Goal: Find specific fact: Find specific fact

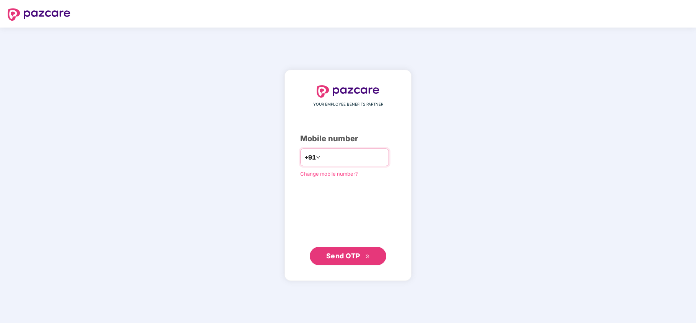
type input "**********"
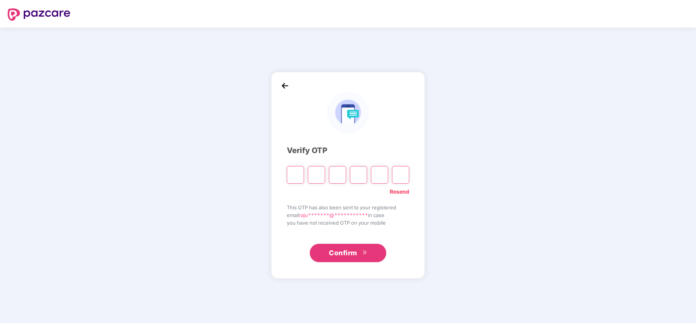
type input "*"
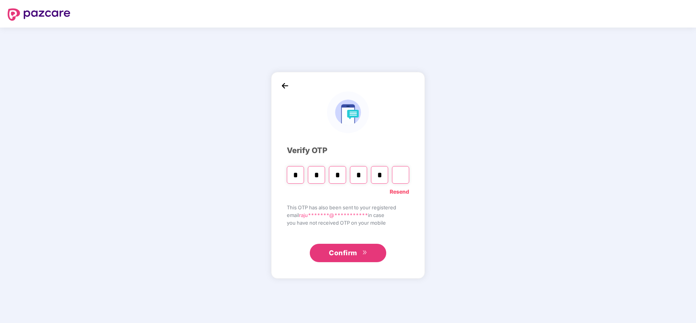
type input "*"
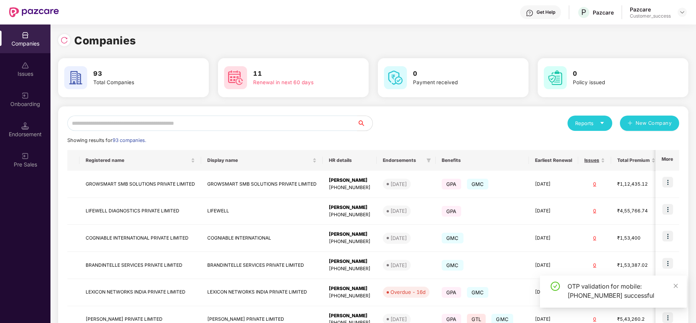
click at [210, 126] on input "text" at bounding box center [212, 122] width 290 height 15
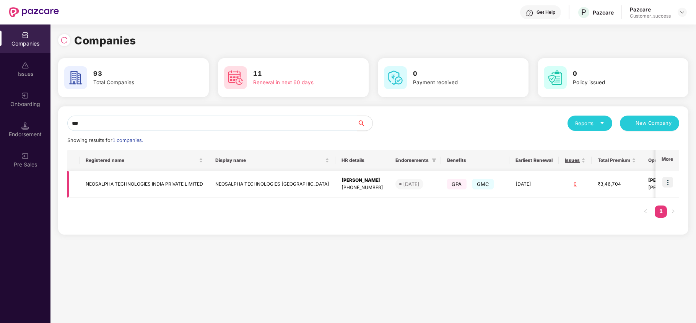
type input "***"
click at [665, 183] on img at bounding box center [667, 182] width 11 height 11
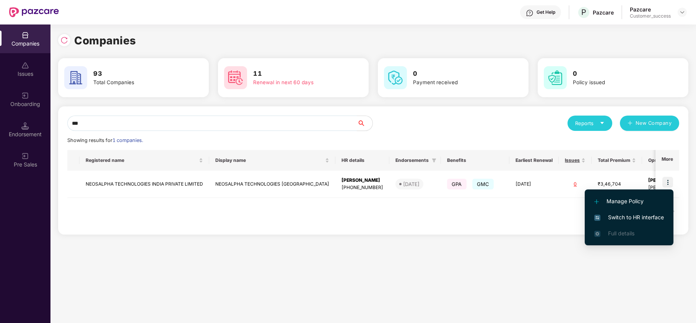
click at [642, 213] on span "Switch to HR interface" at bounding box center [629, 217] width 70 height 8
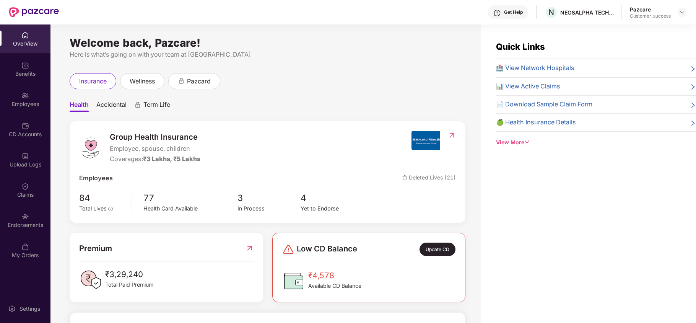
click at [26, 109] on div "Employees" at bounding box center [25, 99] width 50 height 29
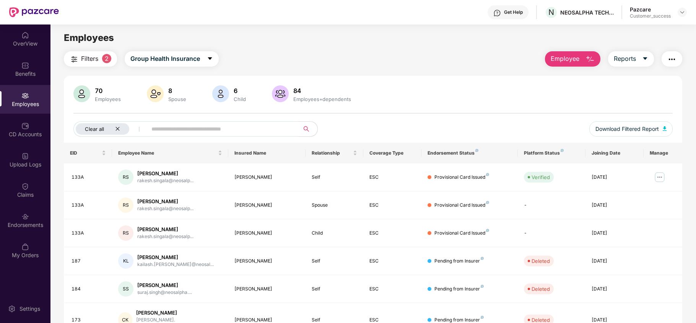
click at [112, 127] on div "Clear all" at bounding box center [103, 128] width 54 height 11
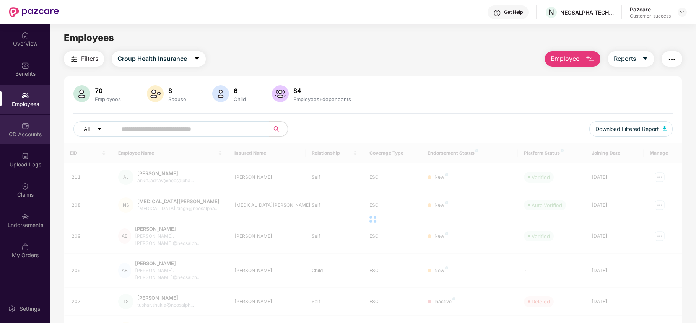
click at [24, 120] on div "CD Accounts" at bounding box center [25, 129] width 50 height 29
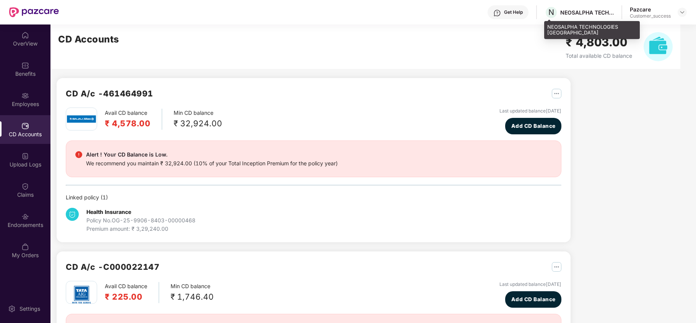
click at [552, 28] on div "NEOSALPHA TECHNOLOGIES [GEOGRAPHIC_DATA]" at bounding box center [592, 30] width 96 height 18
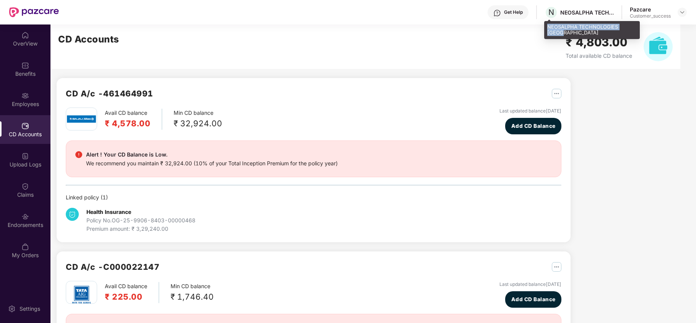
copy div "NEOSALPHA TECHNOLOGIES [GEOGRAPHIC_DATA]"
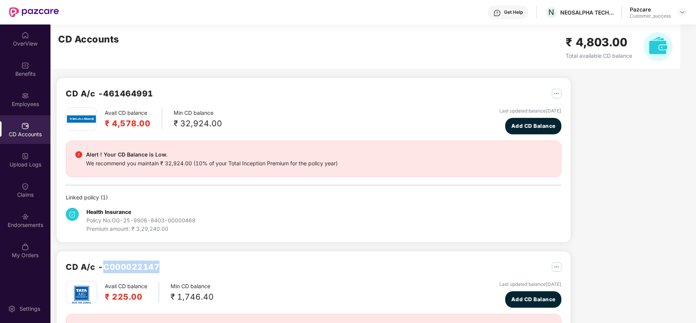
copy h2 "C000022147"
drag, startPoint x: 106, startPoint y: 264, endPoint x: 167, endPoint y: 261, distance: 61.2
click at [167, 261] on div "CD A/c - C000022147" at bounding box center [313, 270] width 495 height 20
copy h2 "461464991"
drag, startPoint x: 156, startPoint y: 94, endPoint x: 107, endPoint y: 97, distance: 49.0
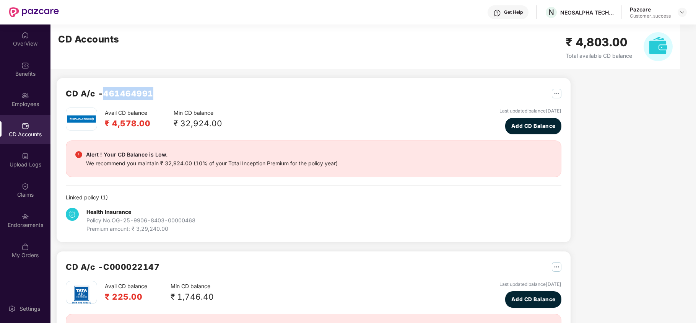
click at [107, 97] on div "CD A/c - 461464991" at bounding box center [313, 97] width 495 height 20
